Goal: Task Accomplishment & Management: Use online tool/utility

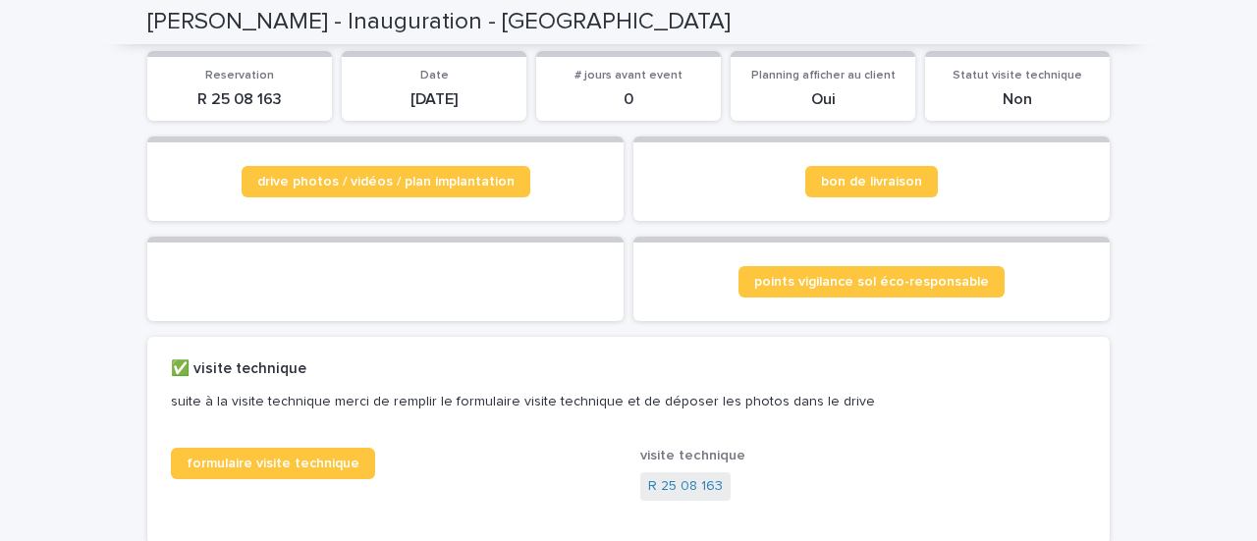
scroll to position [196, 0]
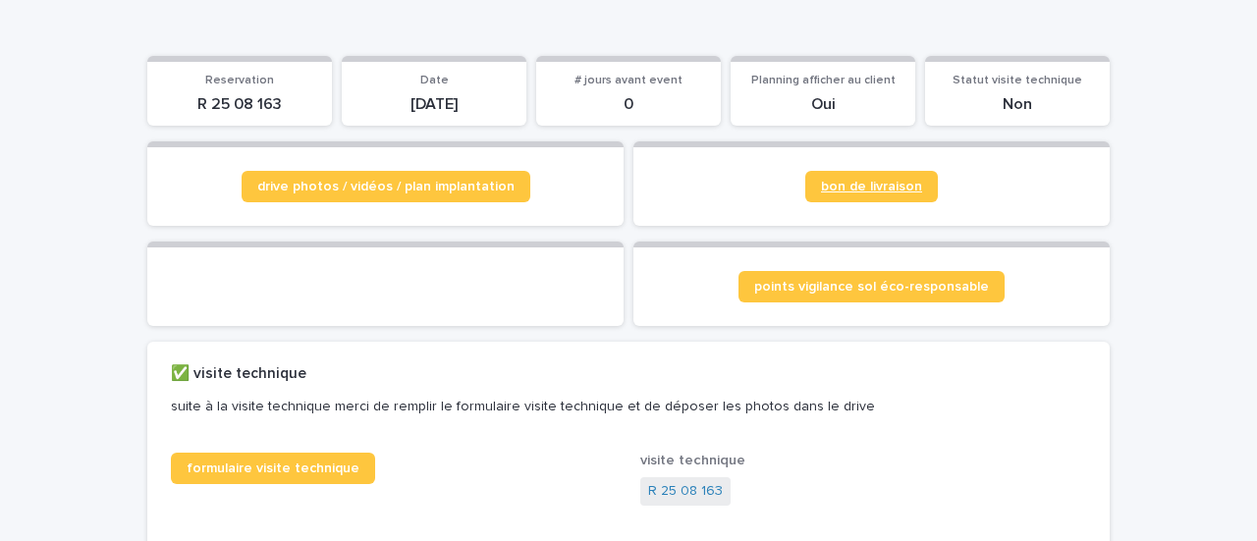
click at [901, 189] on span "bon de livraison" at bounding box center [871, 187] width 101 height 14
click at [436, 188] on span "drive photos / vidéos / plan implantation" at bounding box center [385, 187] width 257 height 14
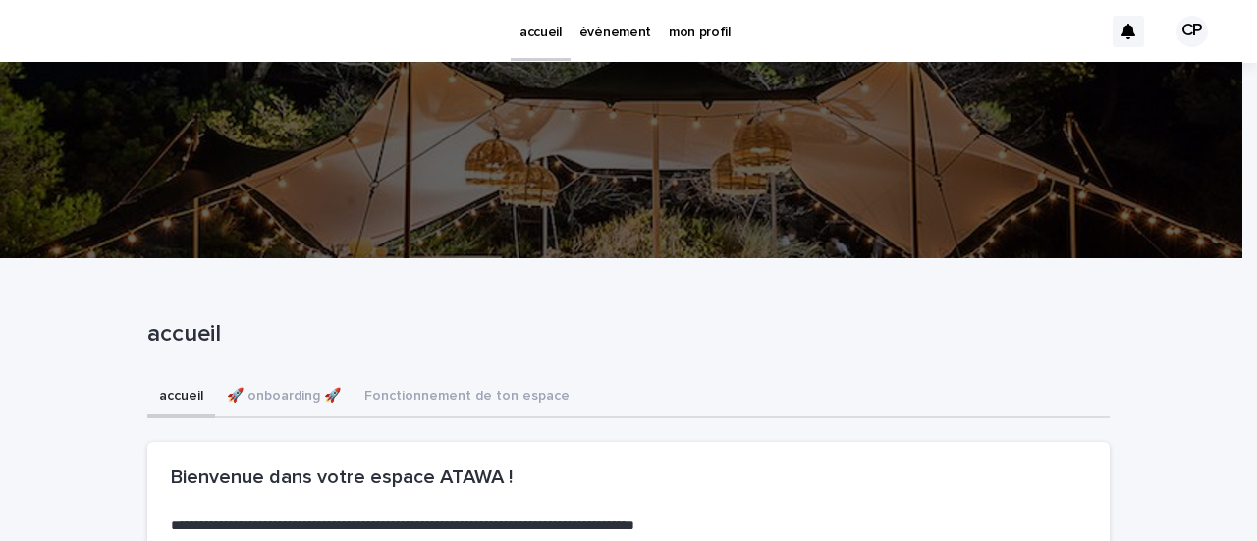
click at [620, 27] on p "événement" at bounding box center [615, 20] width 72 height 41
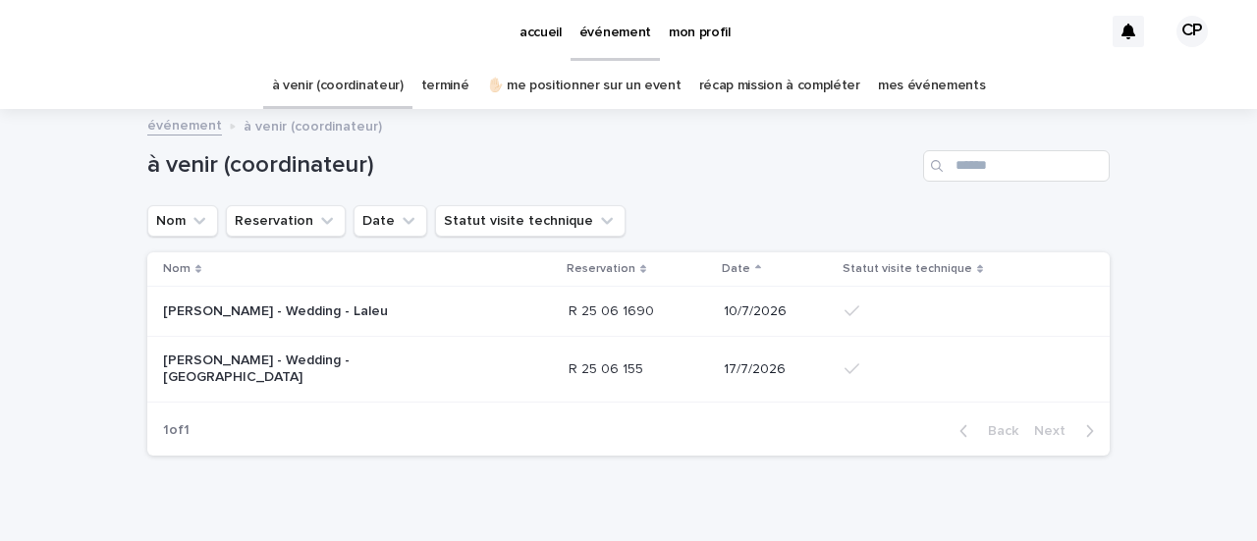
click at [783, 78] on link "récap mission à compléter" at bounding box center [779, 86] width 161 height 46
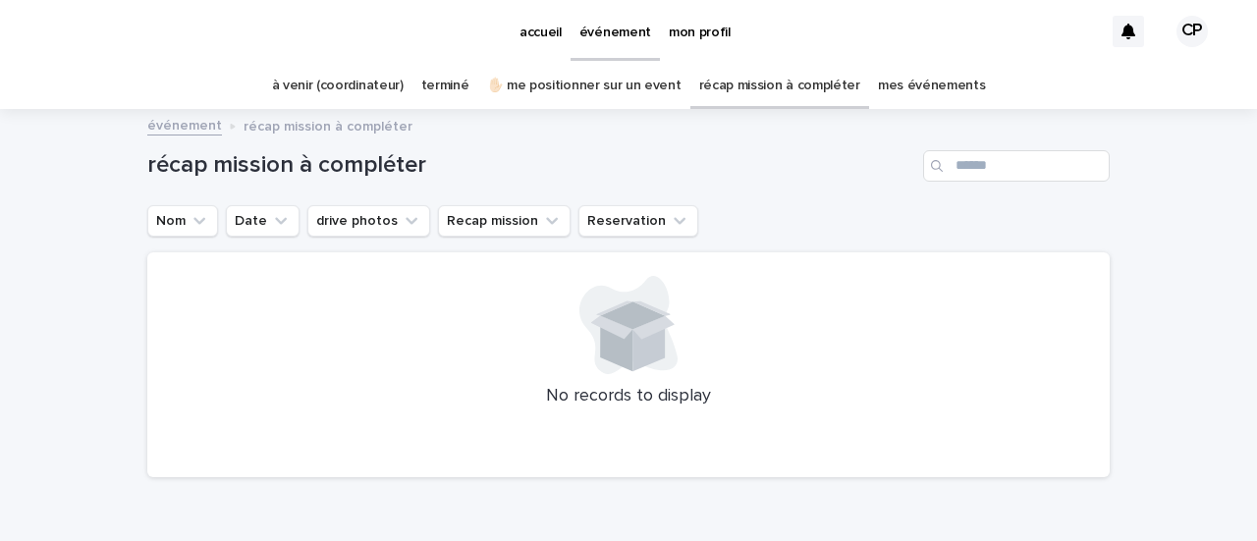
click at [907, 84] on link "mes événements" at bounding box center [932, 86] width 108 height 46
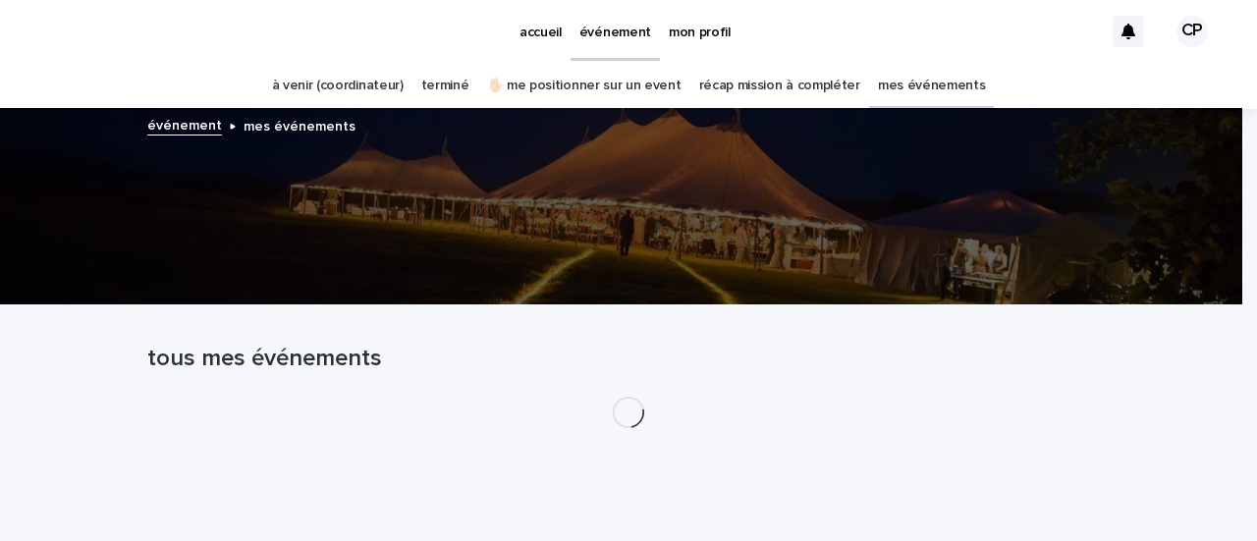
click at [893, 83] on link "mes événements" at bounding box center [932, 86] width 108 height 46
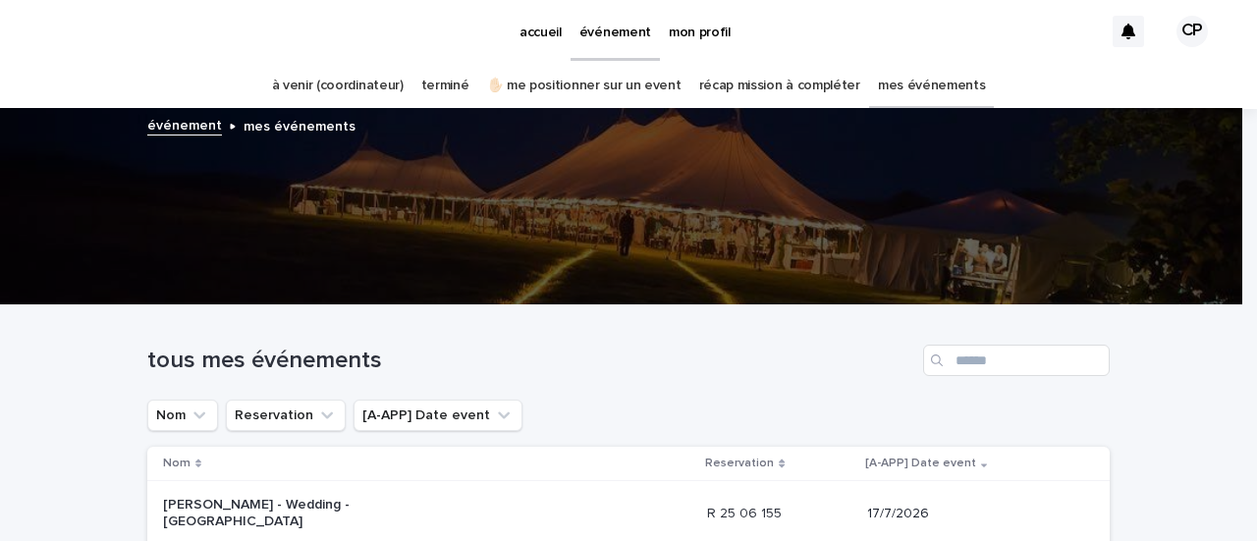
click at [449, 88] on link "terminé" at bounding box center [445, 86] width 48 height 46
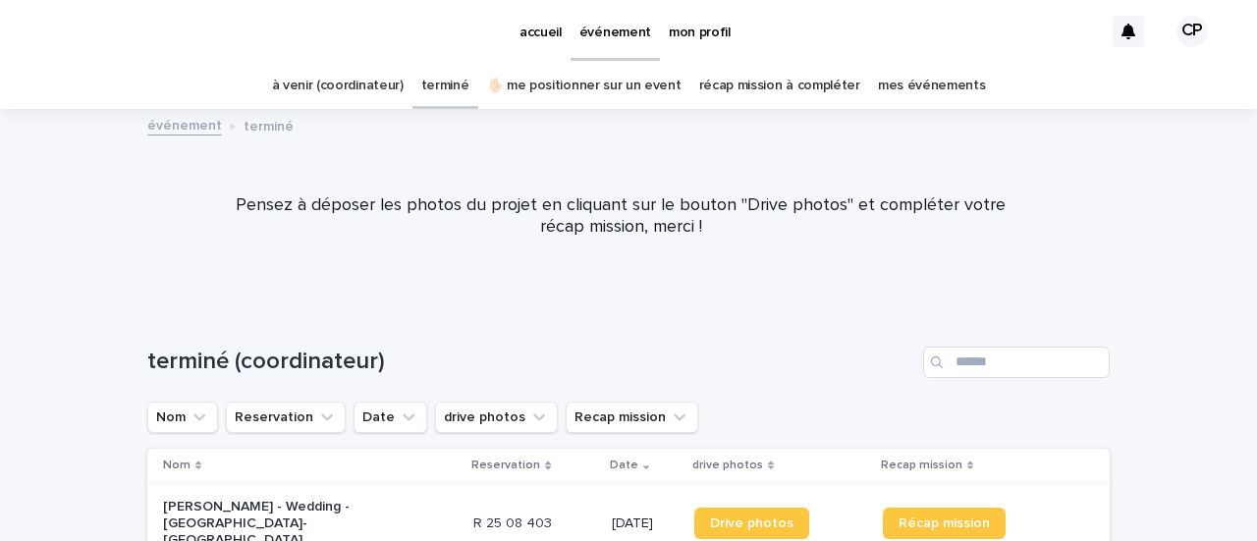
click at [641, 81] on link "✋🏻 me positionner sur un event" at bounding box center [584, 86] width 194 height 46
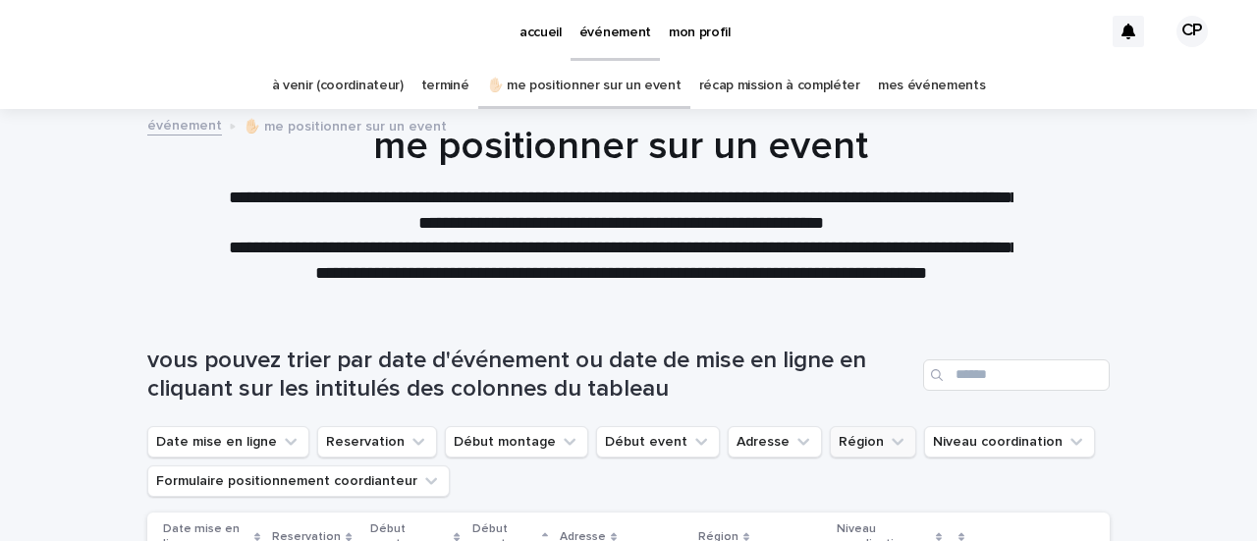
click at [892, 441] on icon "Région" at bounding box center [898, 442] width 12 height 7
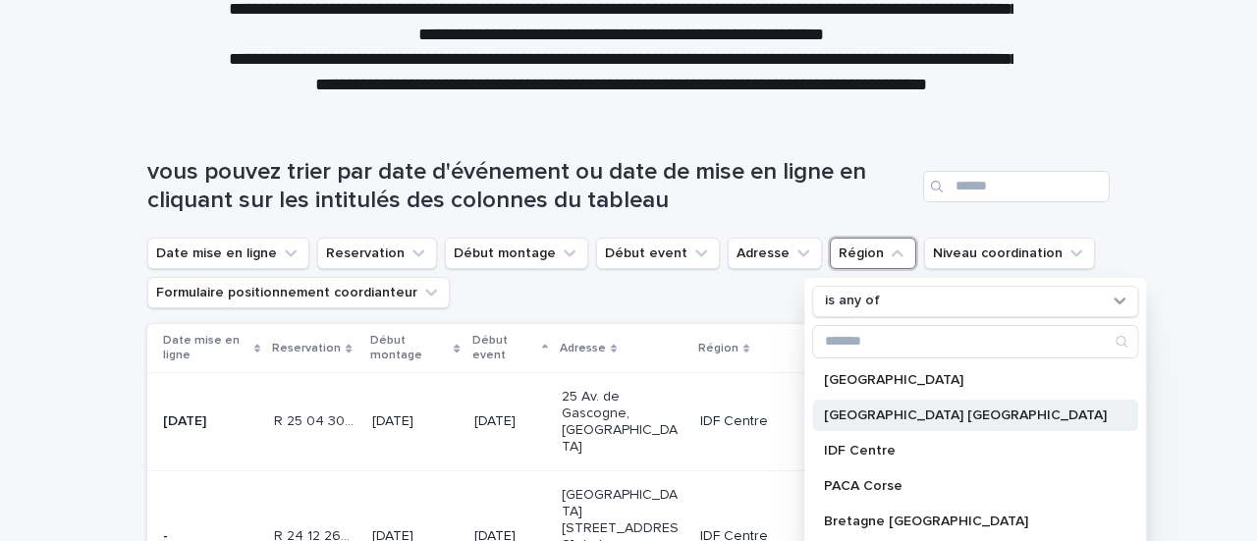
scroll to position [196, 0]
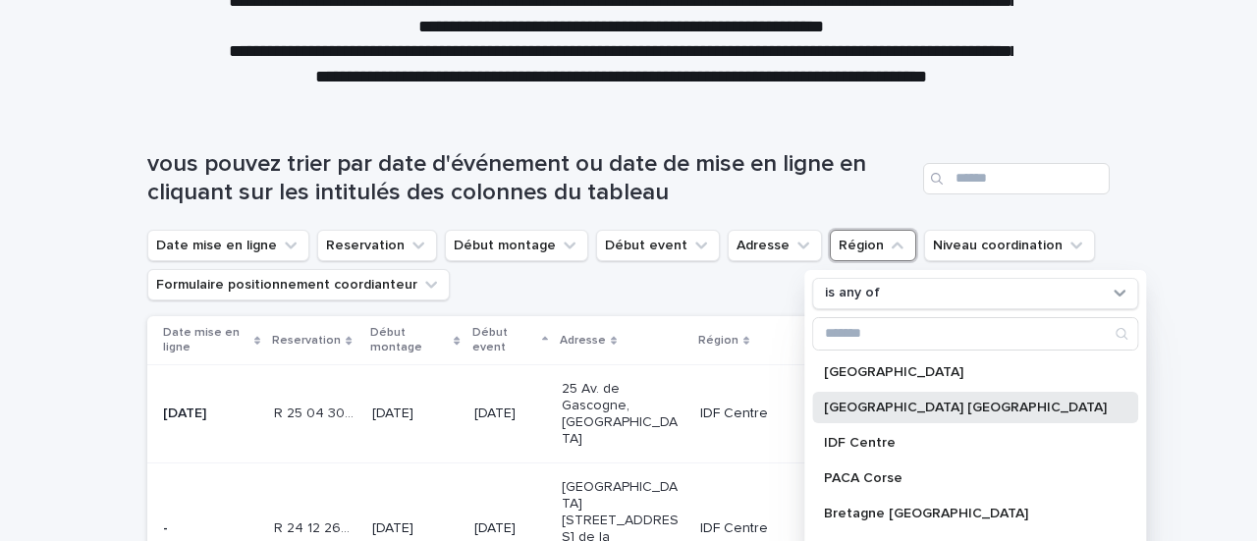
click at [858, 409] on p "[GEOGRAPHIC_DATA] [GEOGRAPHIC_DATA]" at bounding box center [965, 408] width 283 height 14
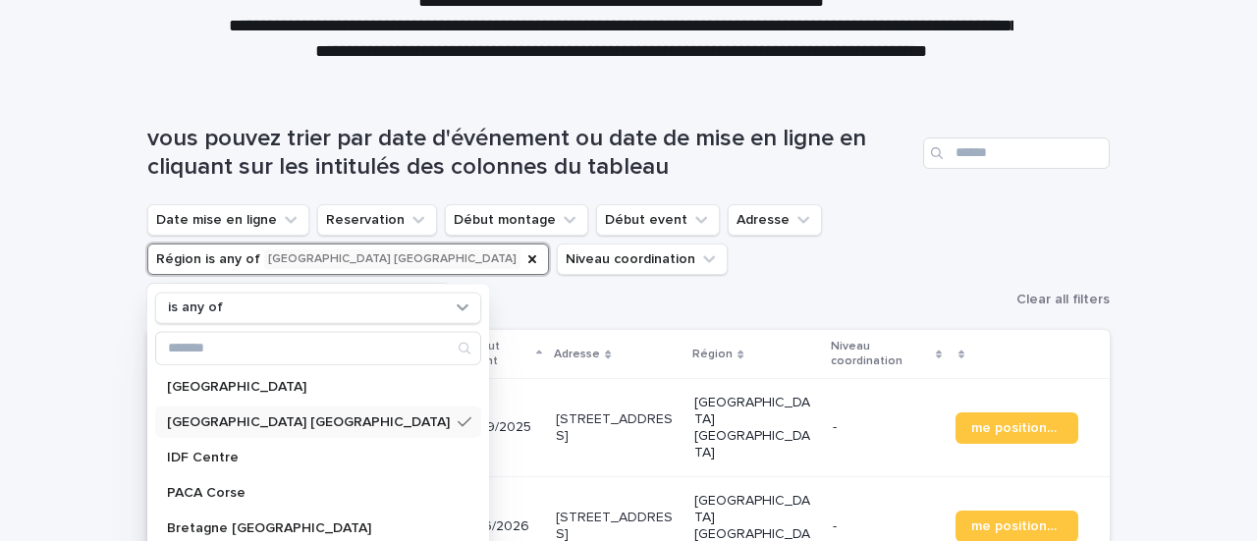
scroll to position [295, 0]
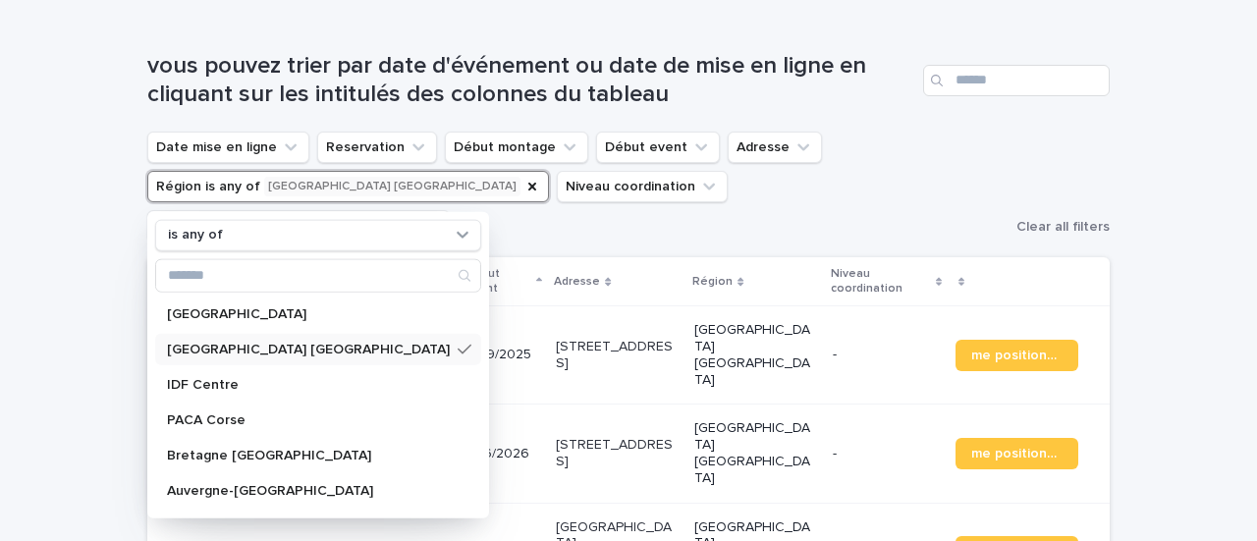
click at [31, 303] on div "Loading... Saving… Loading... Saving… vous pouvez trier par date d'événement ou…" at bounding box center [628, 440] width 1257 height 854
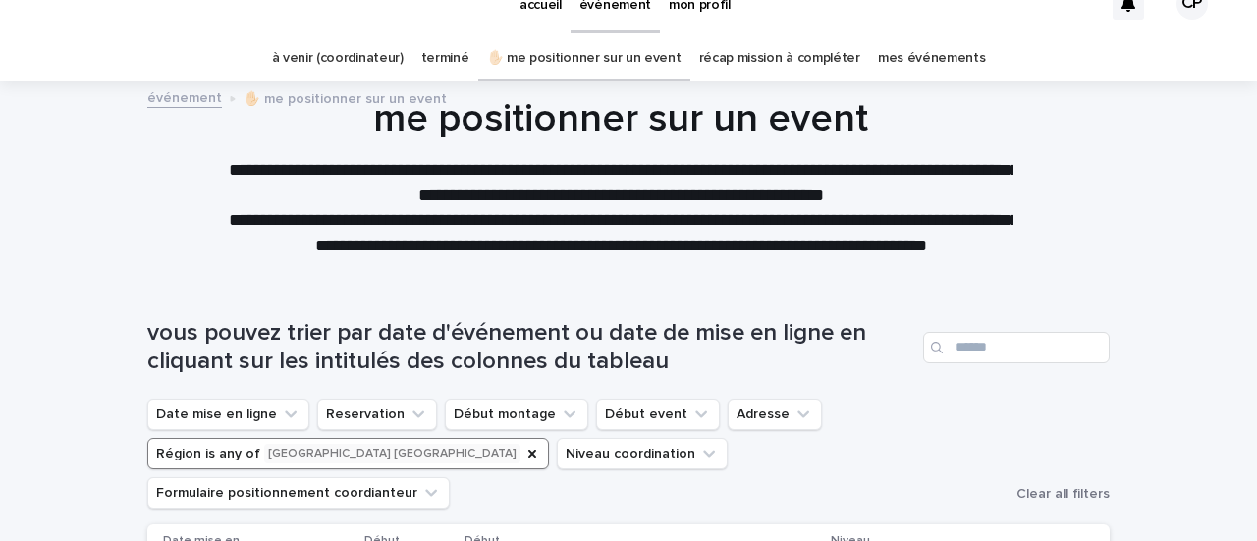
scroll to position [0, 0]
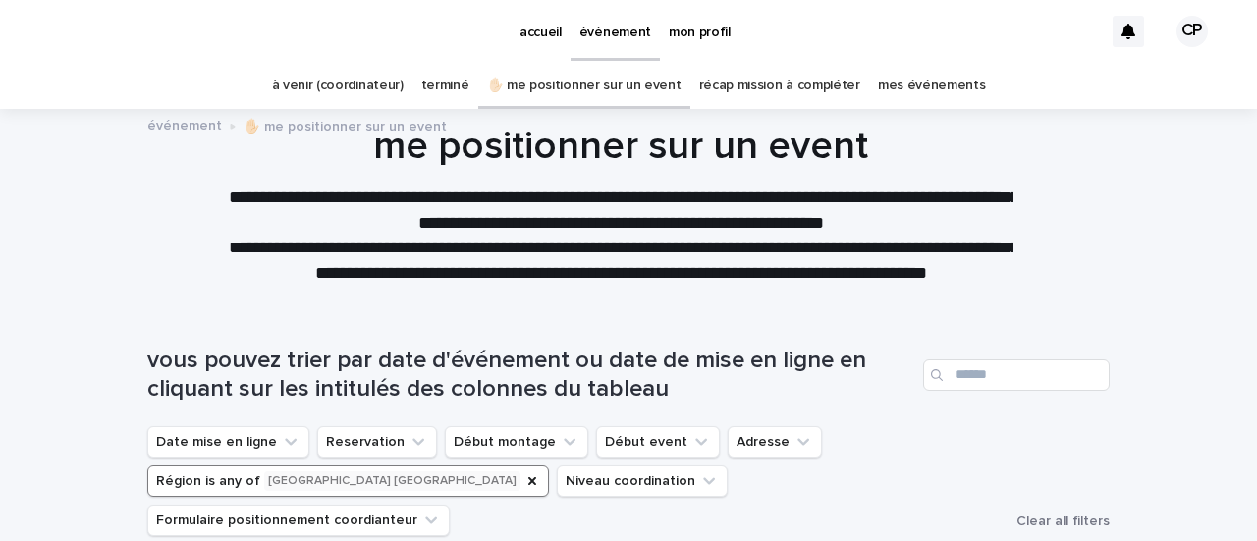
click at [581, 80] on link "✋🏻 me positionner sur un event" at bounding box center [584, 86] width 194 height 46
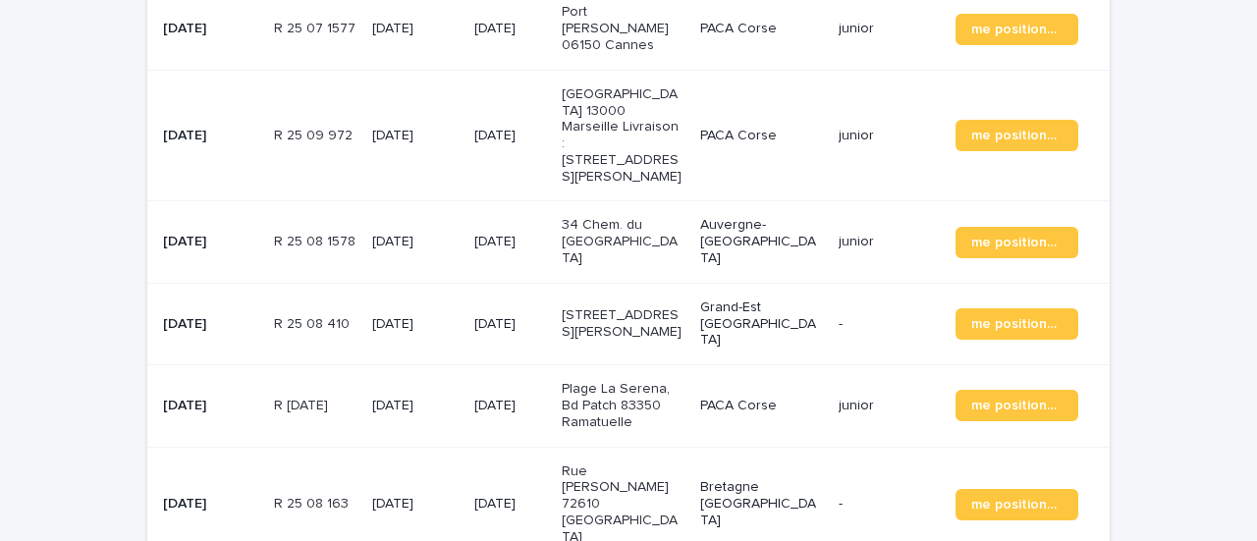
scroll to position [1080, 0]
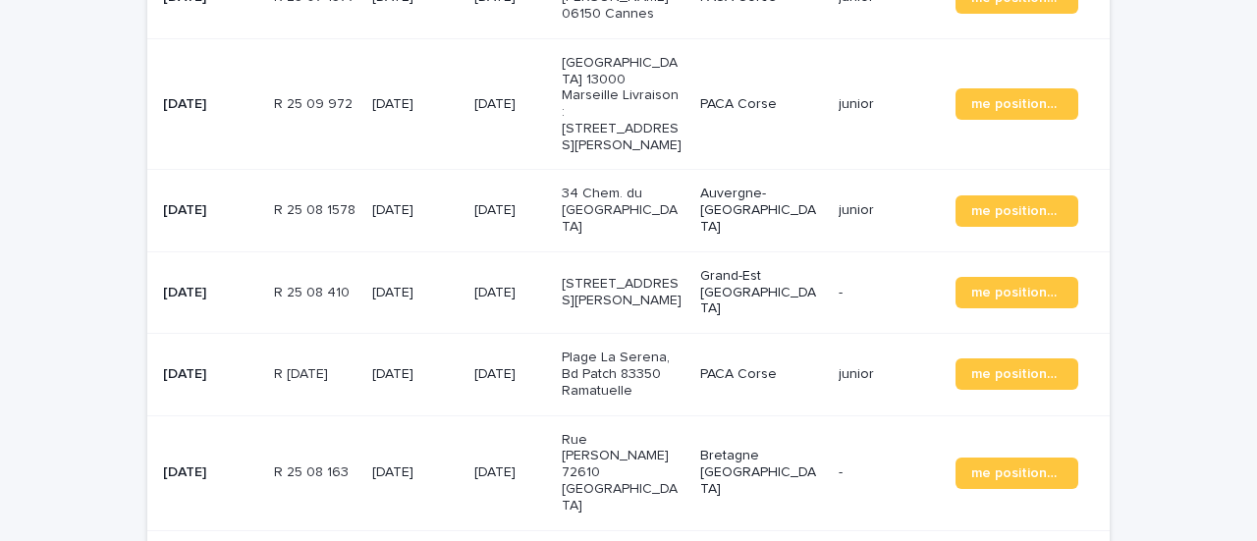
click at [576, 432] on p "Rue [PERSON_NAME] 72610 [GEOGRAPHIC_DATA]" at bounding box center [623, 473] width 123 height 82
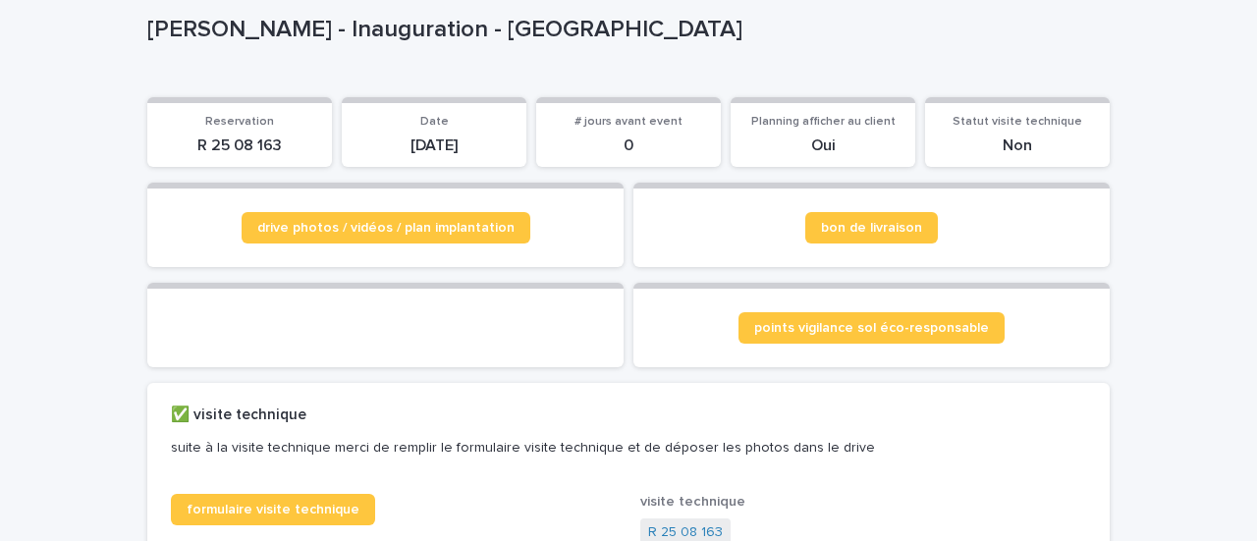
scroll to position [196, 0]
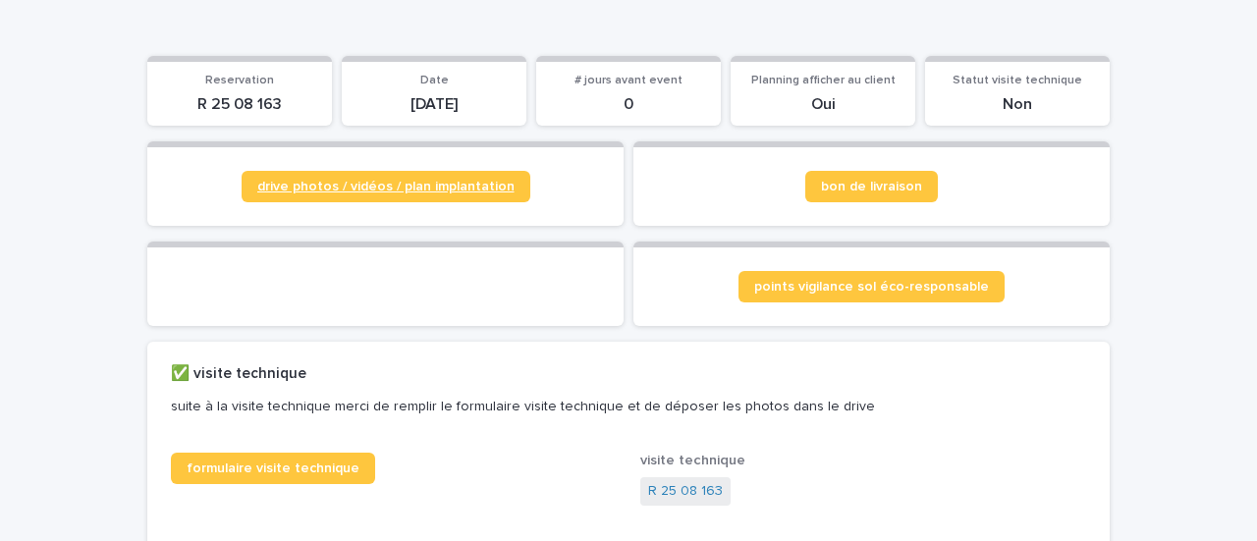
click at [372, 178] on link "drive photos / vidéos / plan implantation" at bounding box center [386, 186] width 289 height 31
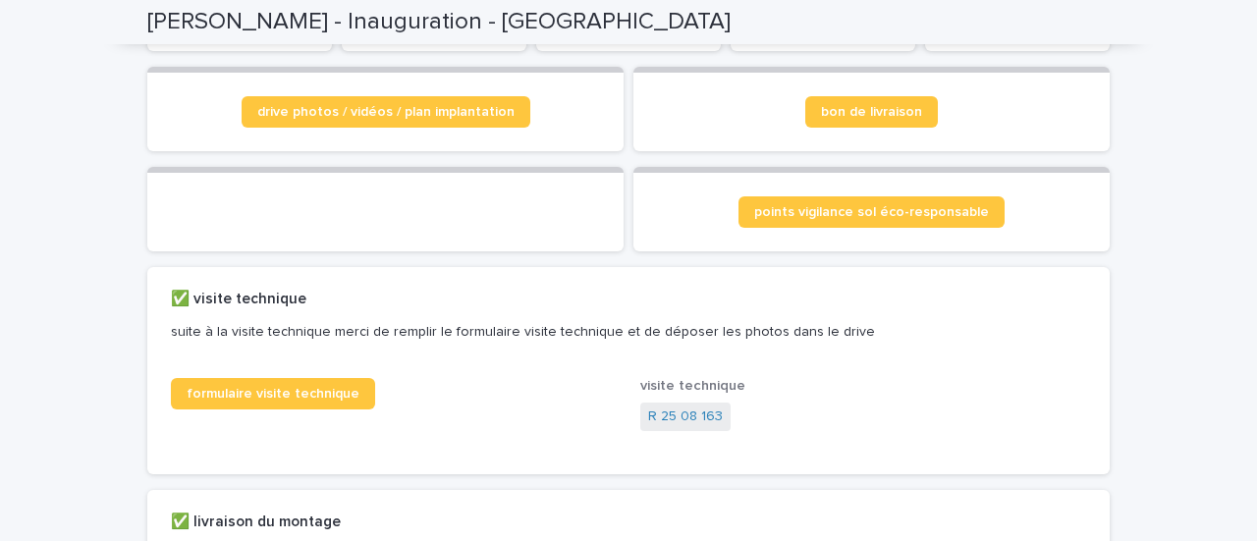
scroll to position [0, 0]
